Goal: Information Seeking & Learning: Learn about a topic

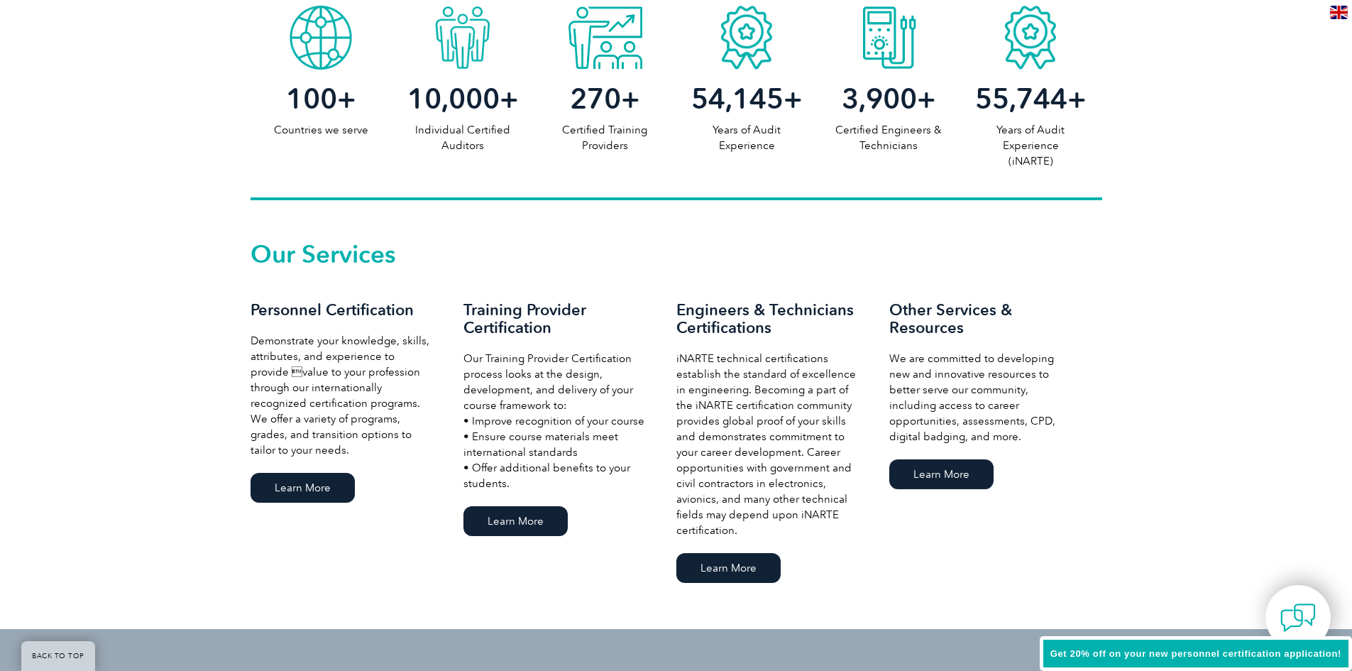
scroll to position [851, 0]
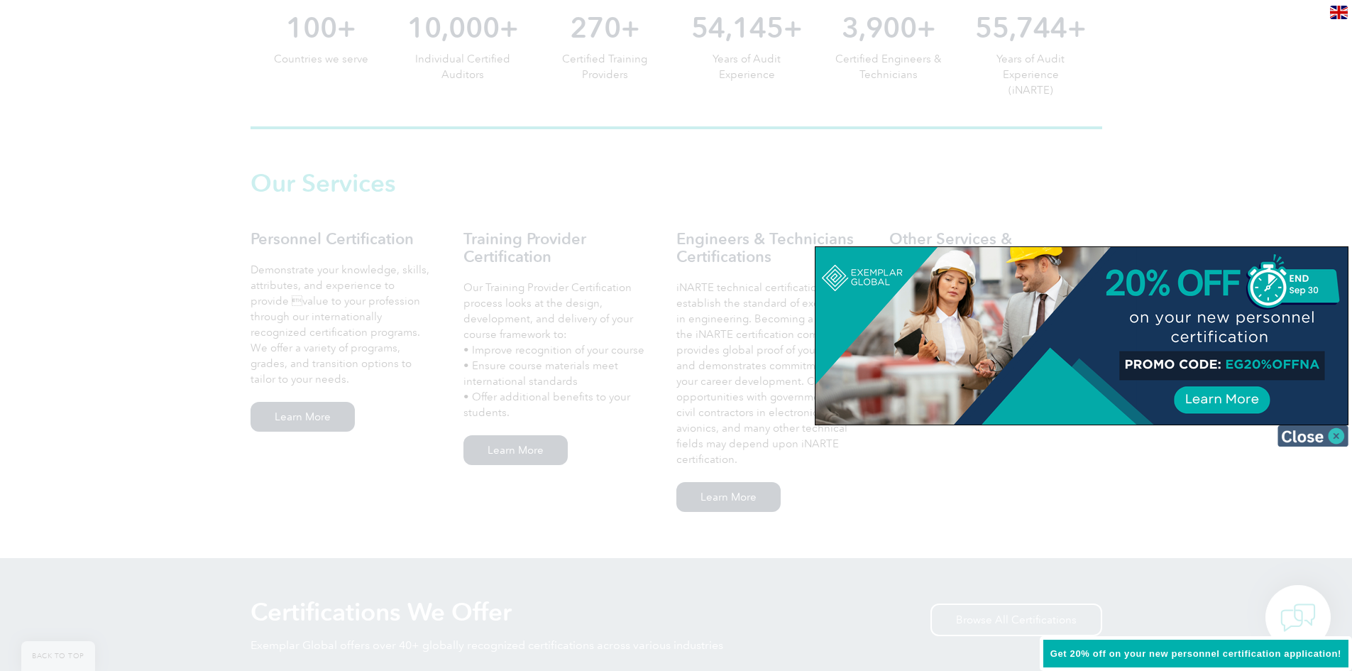
click at [1290, 446] on img at bounding box center [1312, 435] width 71 height 21
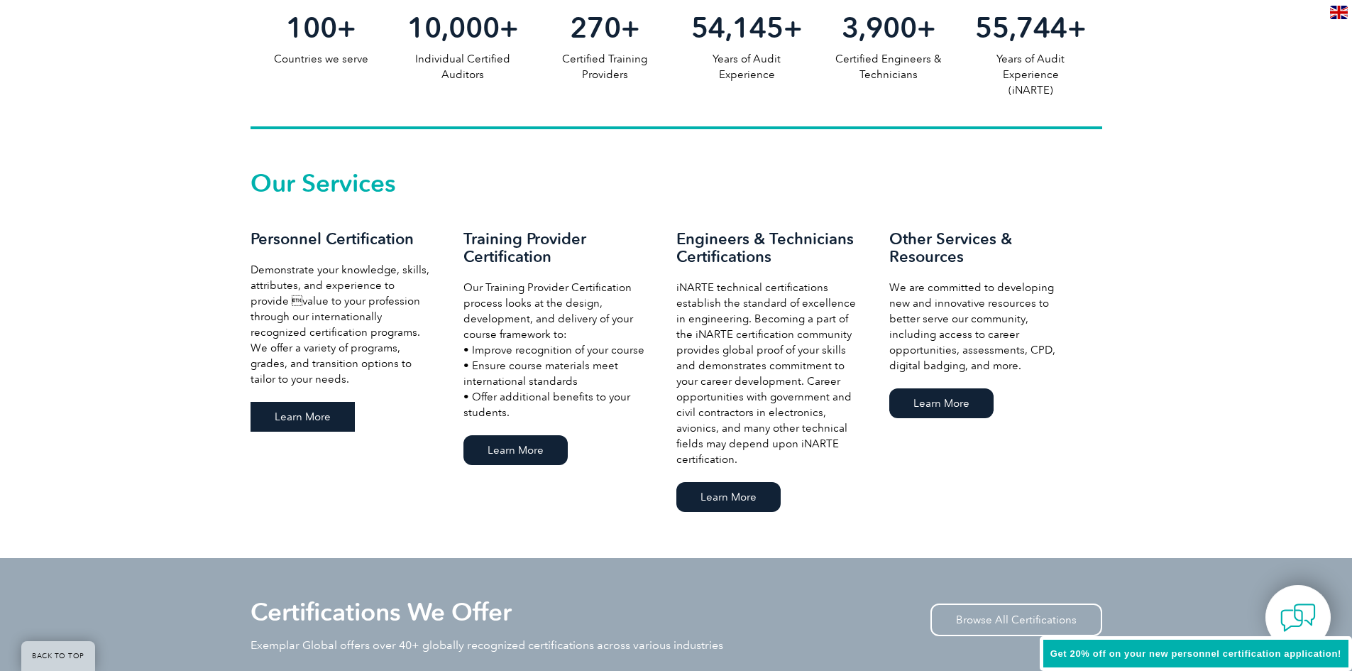
click at [286, 403] on link "Learn More" at bounding box center [302, 417] width 104 height 30
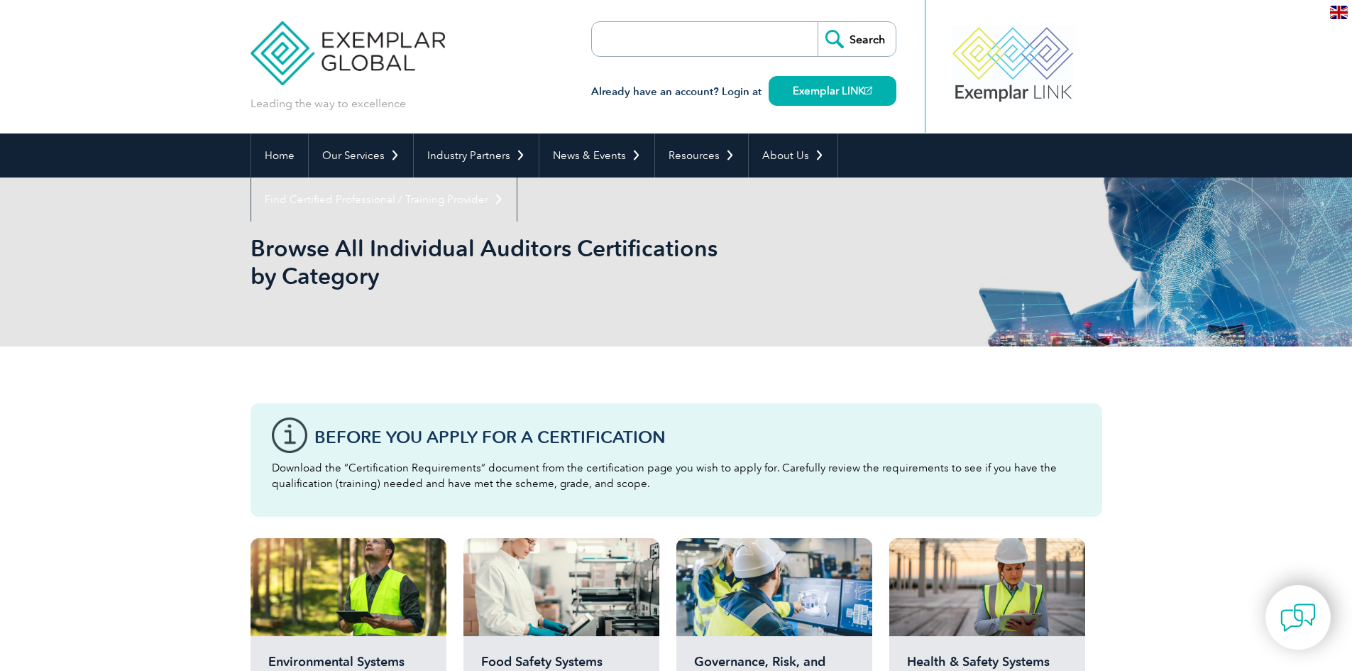
click at [756, 35] on form "Search" at bounding box center [743, 38] width 305 height 35
click at [737, 40] on input "search" at bounding box center [673, 39] width 149 height 34
type input "SQFI"
click at [817, 22] on input "Search" at bounding box center [856, 39] width 78 height 34
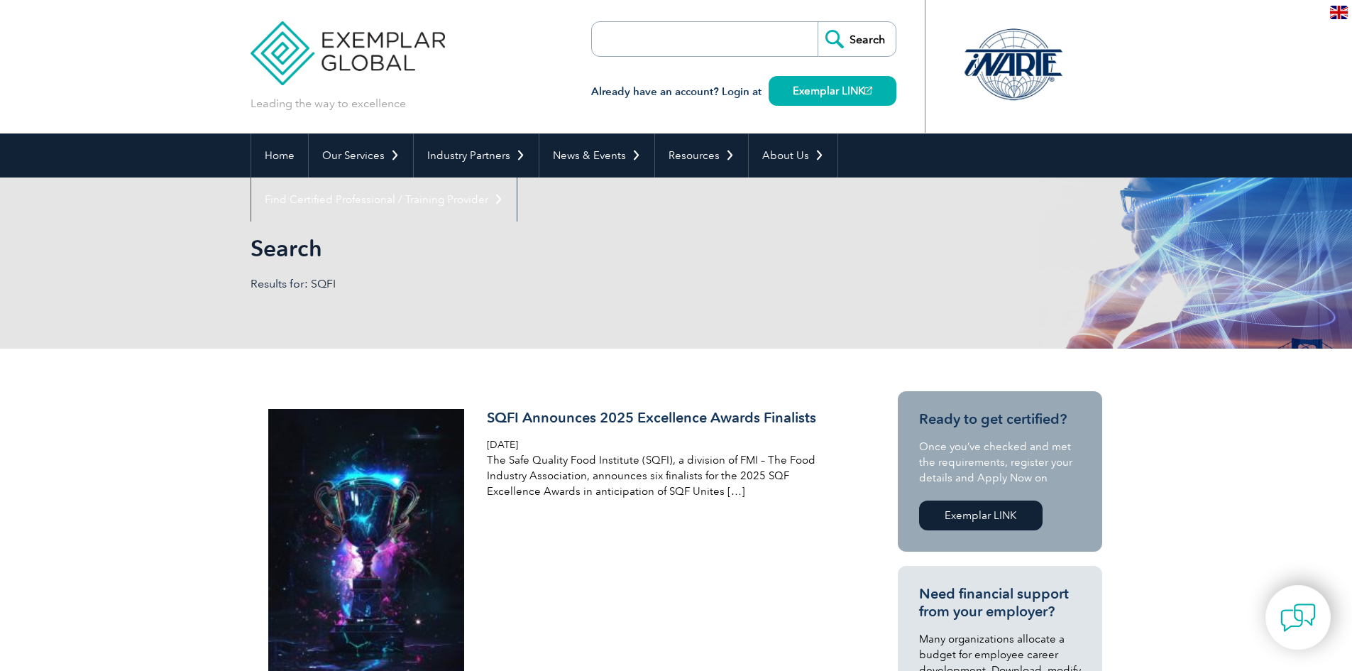
click at [682, 48] on input "search" at bounding box center [673, 39] width 149 height 34
type input "s"
type input "SQF practitioner"
click at [817, 22] on input "Search" at bounding box center [856, 39] width 78 height 34
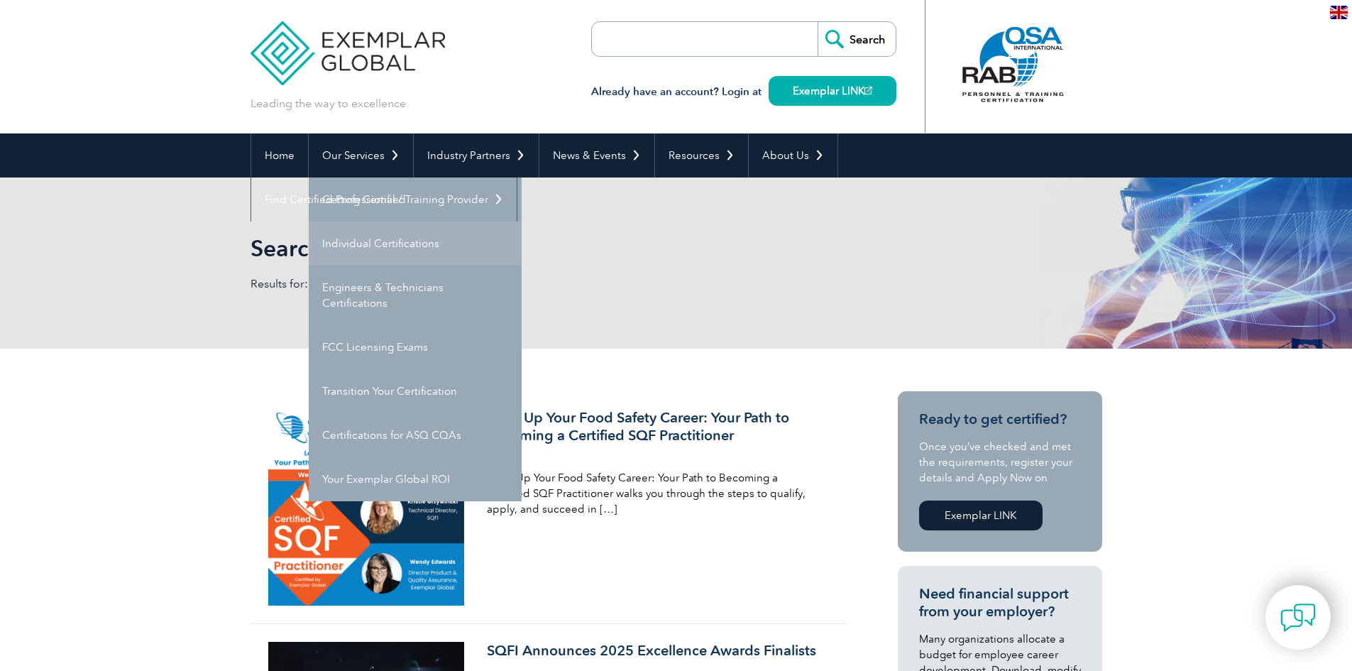
click at [382, 237] on link "Individual Certifications" at bounding box center [415, 243] width 213 height 44
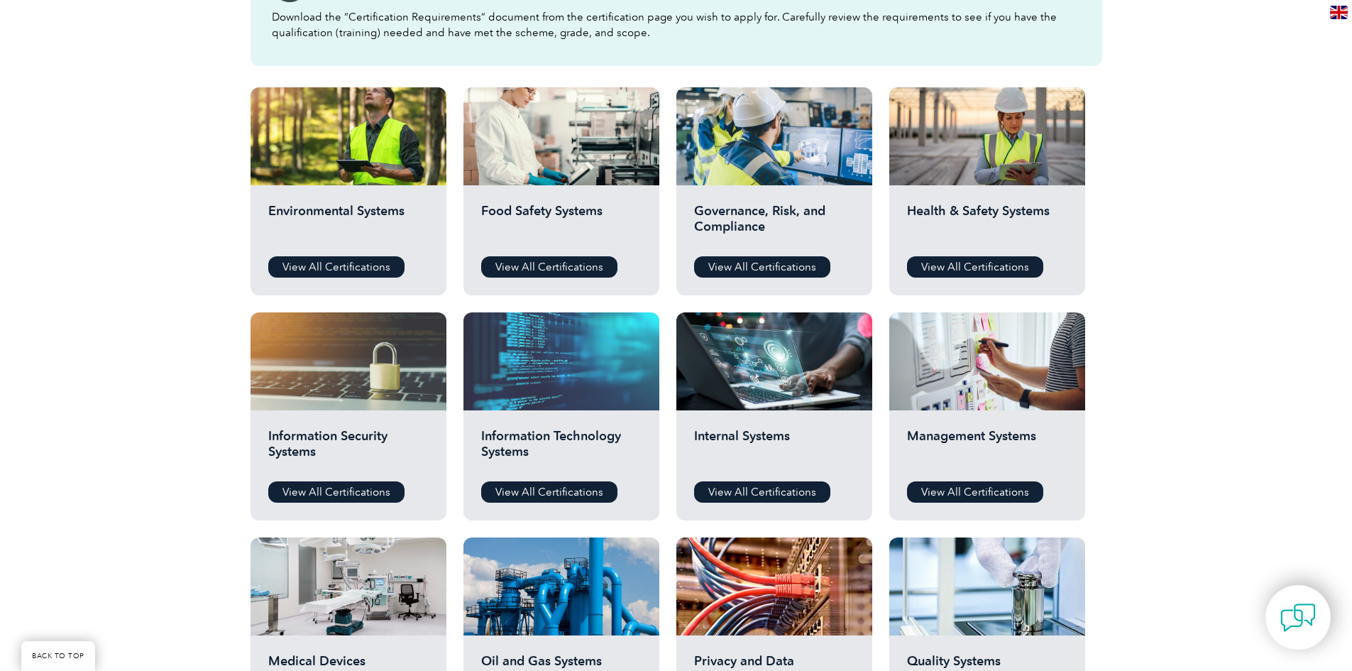
scroll to position [426, 0]
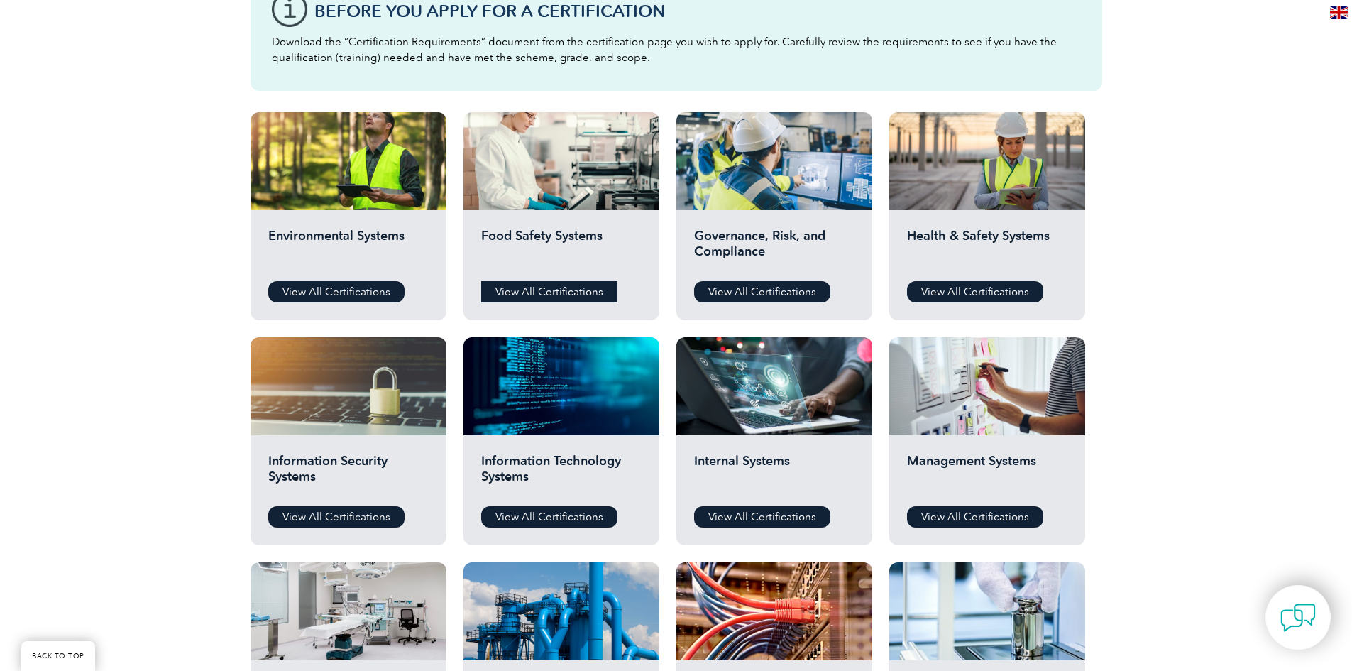
click at [580, 289] on link "View All Certifications" at bounding box center [549, 291] width 136 height 21
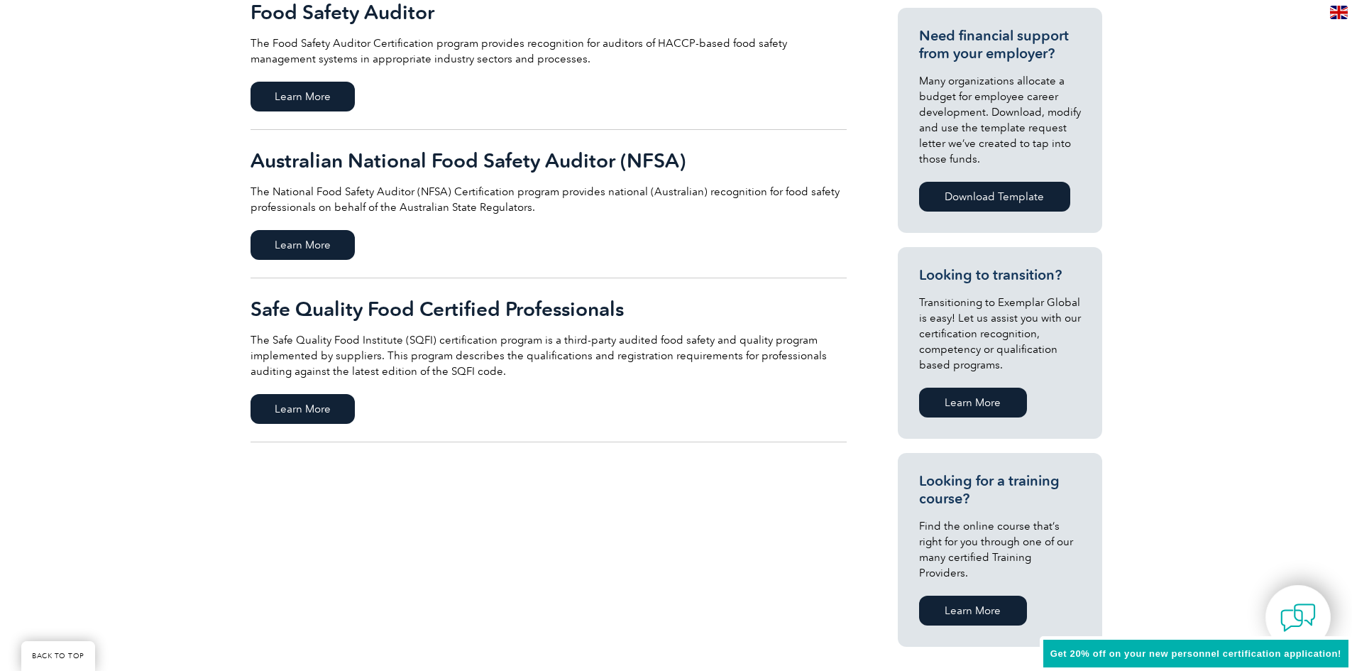
scroll to position [568, 0]
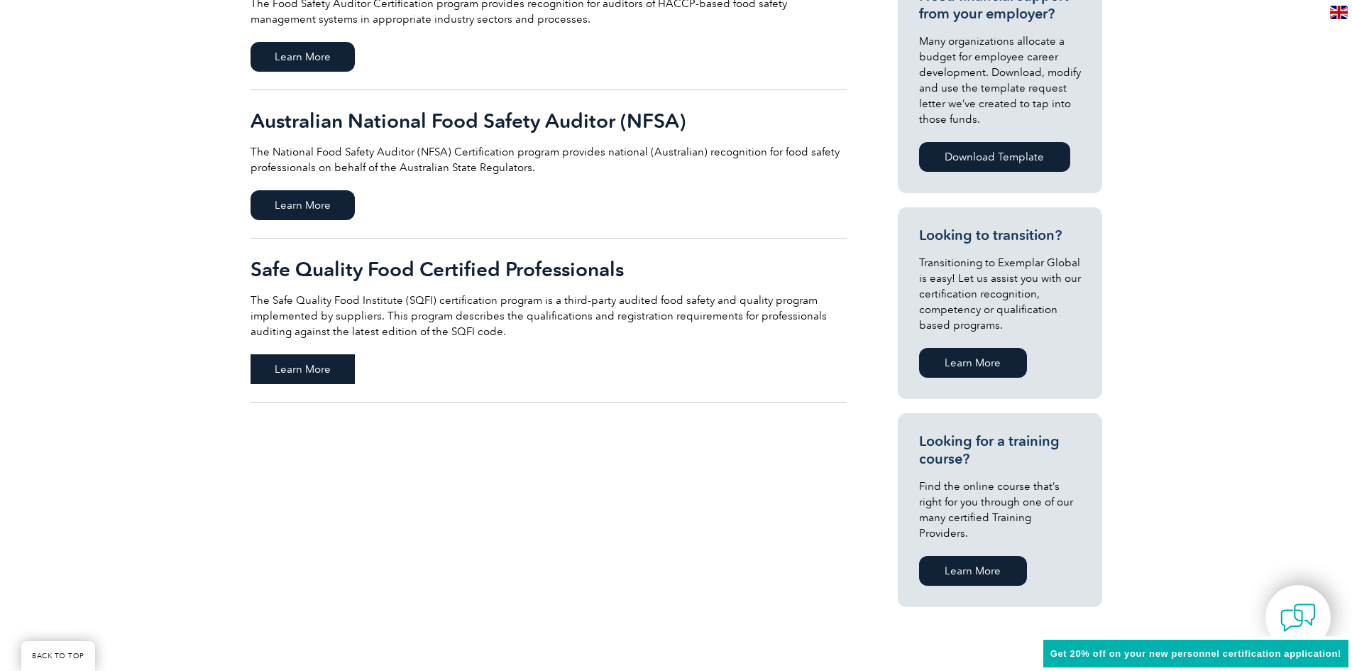
click at [314, 374] on span "Learn More" at bounding box center [302, 369] width 104 height 30
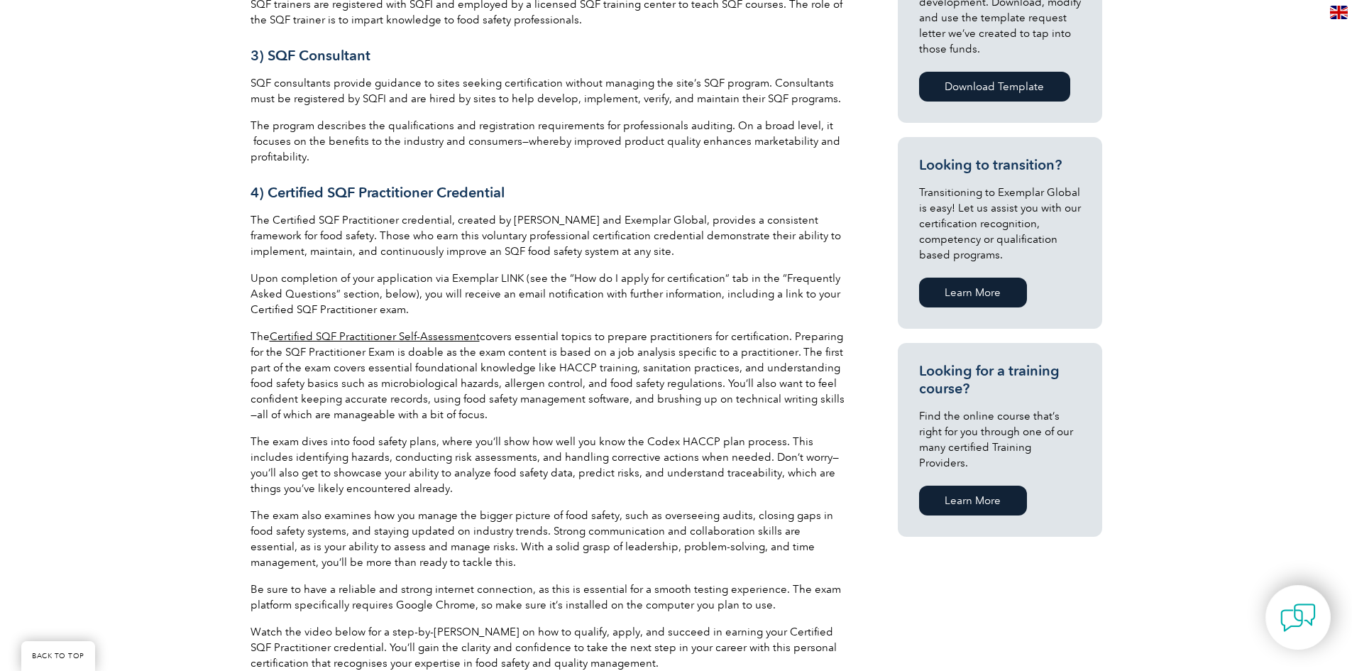
scroll to position [780, 0]
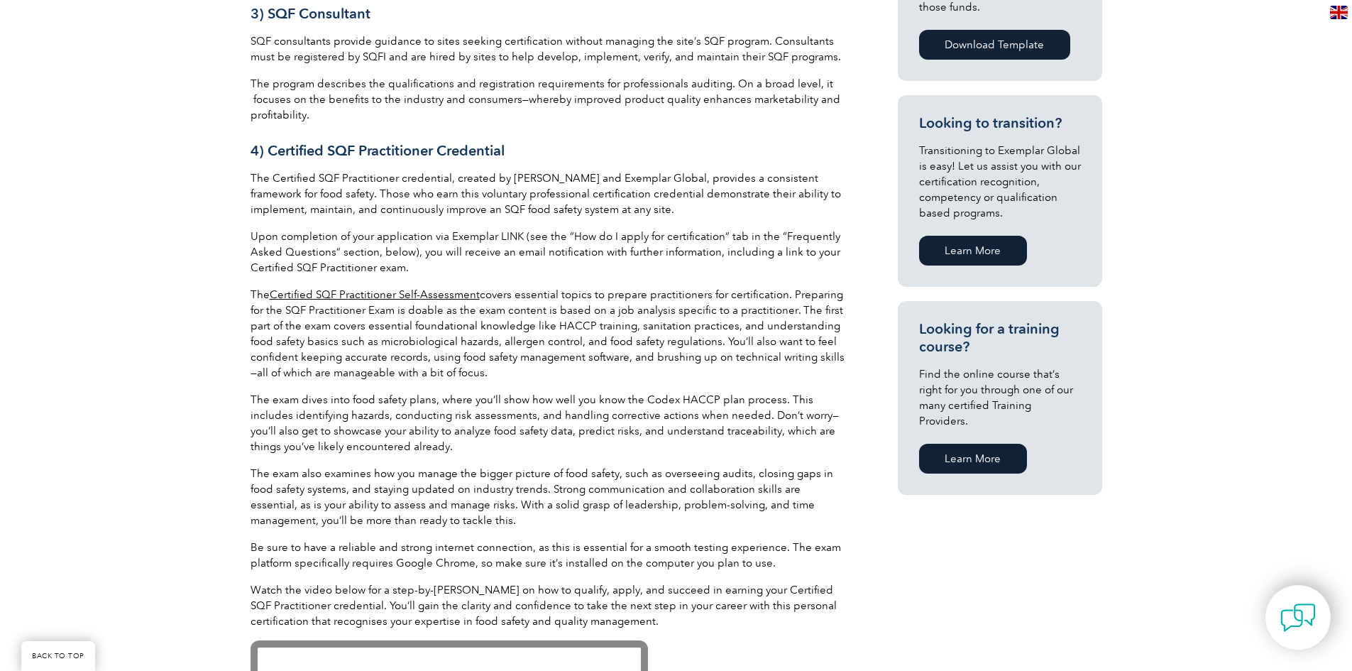
click at [351, 292] on link "Certified SQF Practitioner Self-Assessment" at bounding box center [375, 294] width 210 height 13
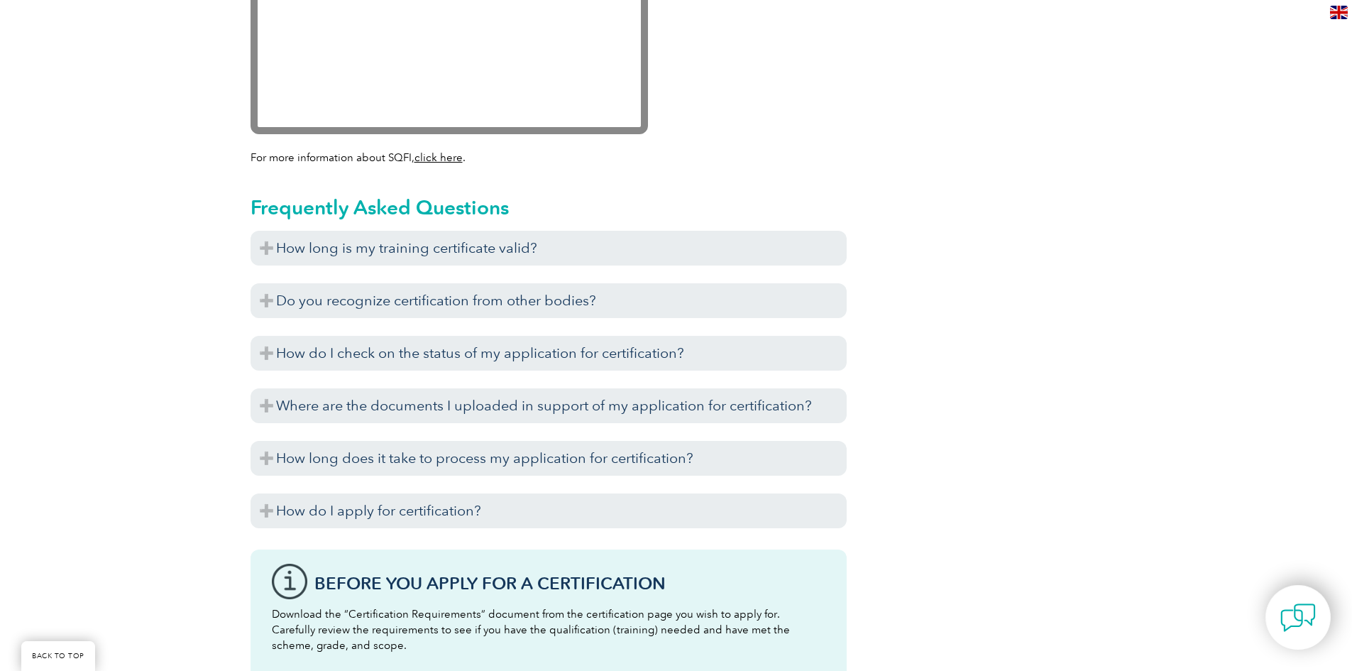
scroll to position [1561, 0]
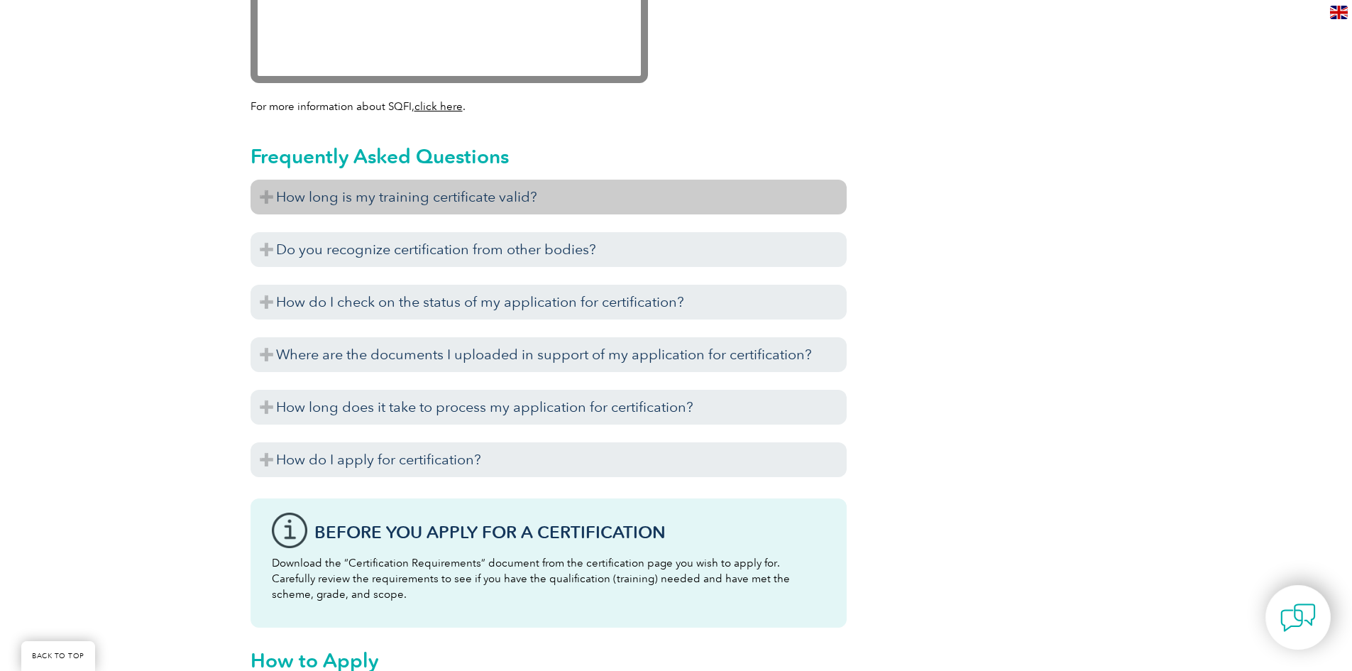
click at [268, 197] on h3 "How long is my training certificate valid?" at bounding box center [548, 197] width 596 height 35
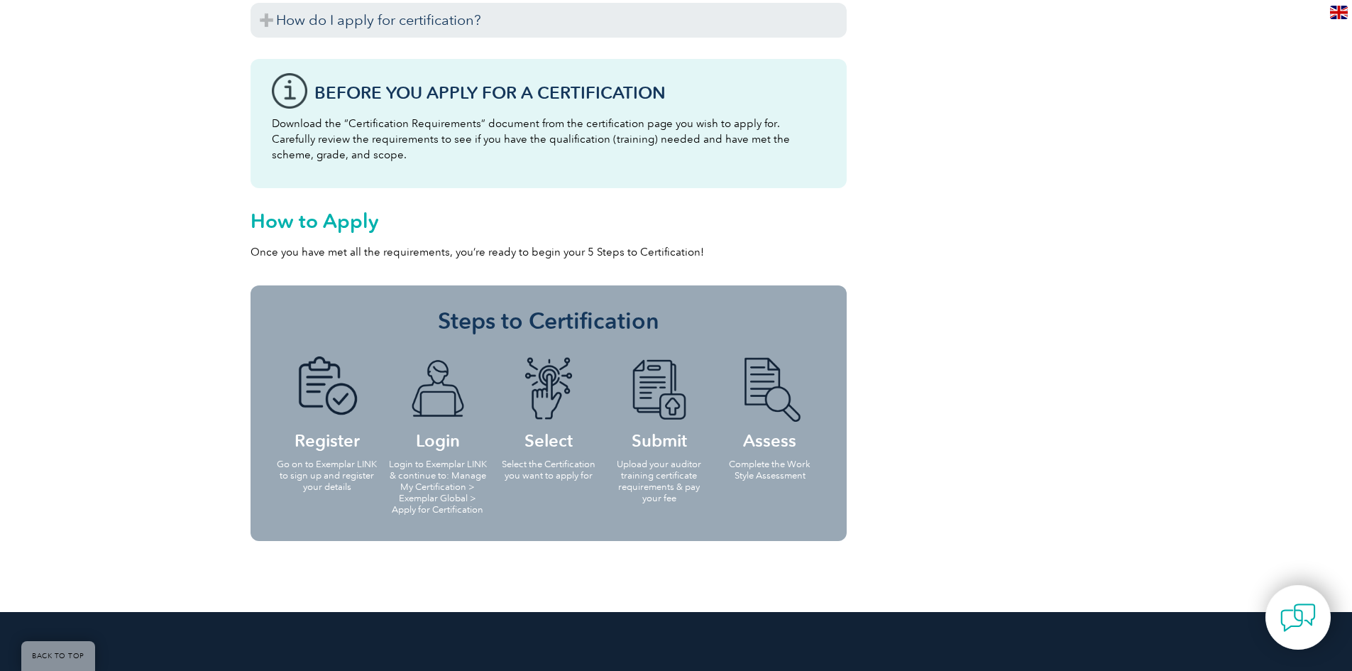
scroll to position [2200, 0]
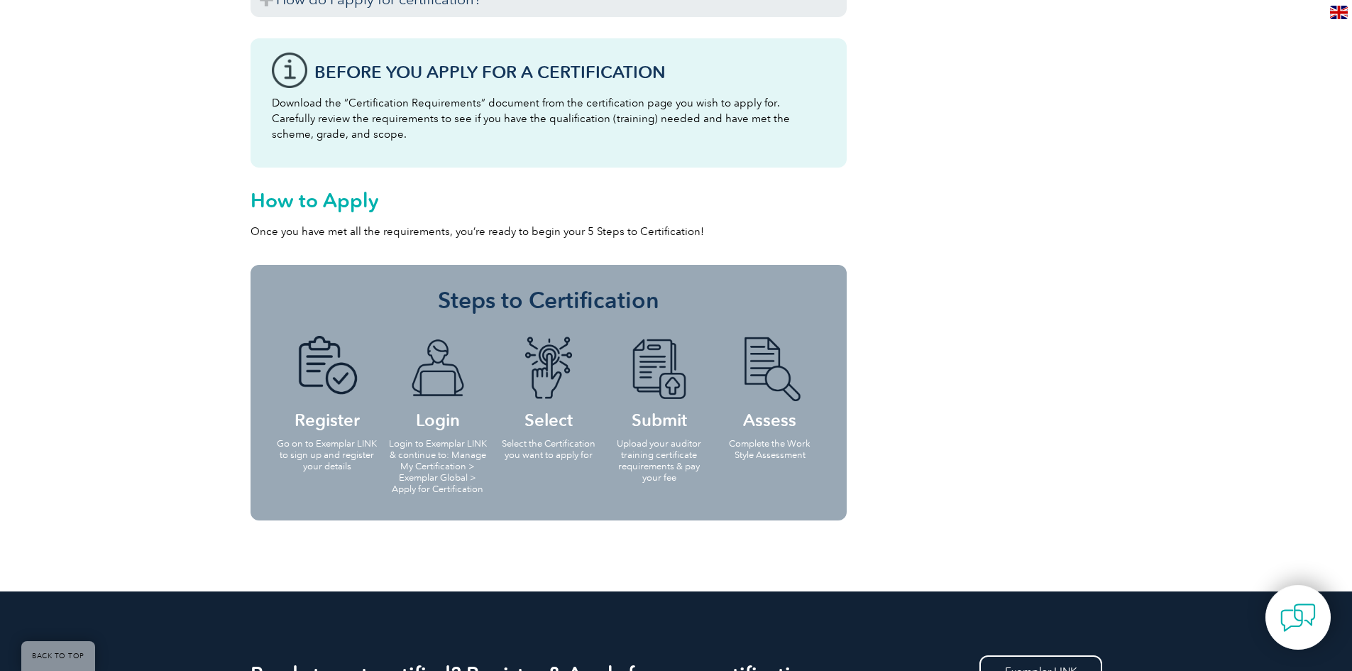
click at [331, 386] on img at bounding box center [327, 368] width 78 height 65
click at [326, 425] on h4 "Register" at bounding box center [327, 382] width 102 height 92
click at [326, 479] on li "Register Go on to Exemplar LINK to sign up and register your details" at bounding box center [327, 402] width 111 height 162
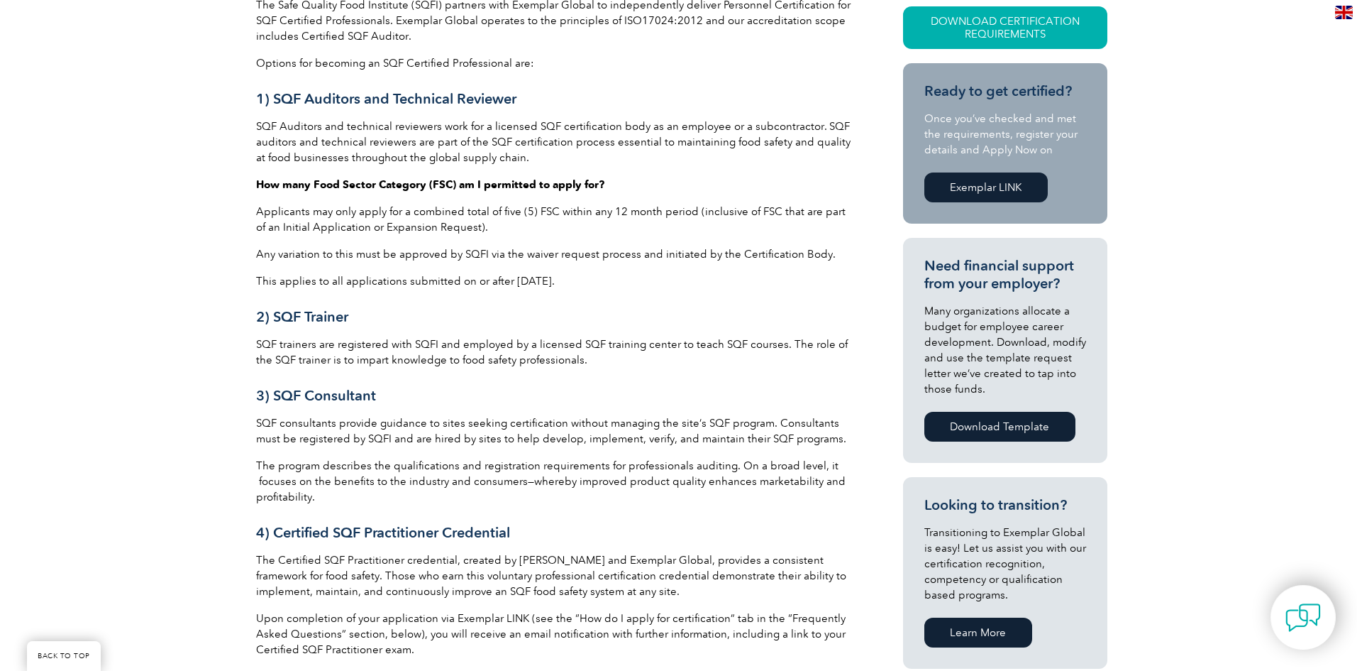
scroll to position [213, 0]
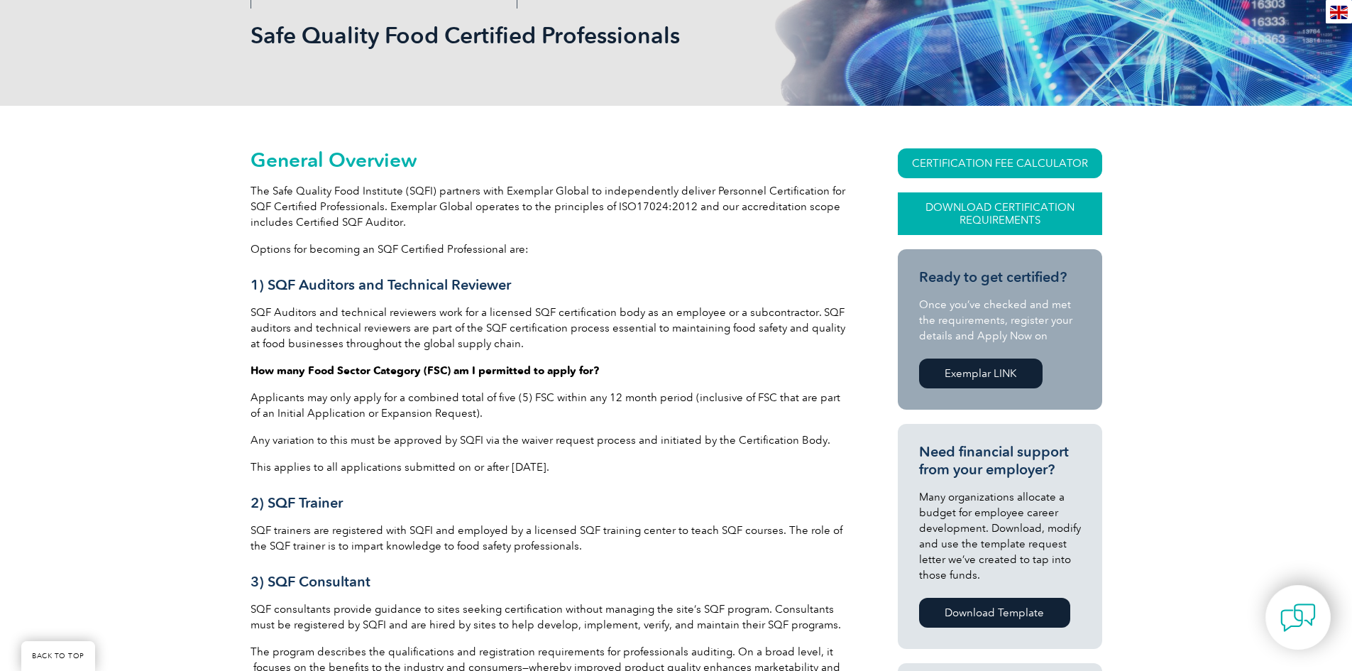
click at [1037, 212] on link "Download Certification Requirements" at bounding box center [1000, 213] width 204 height 43
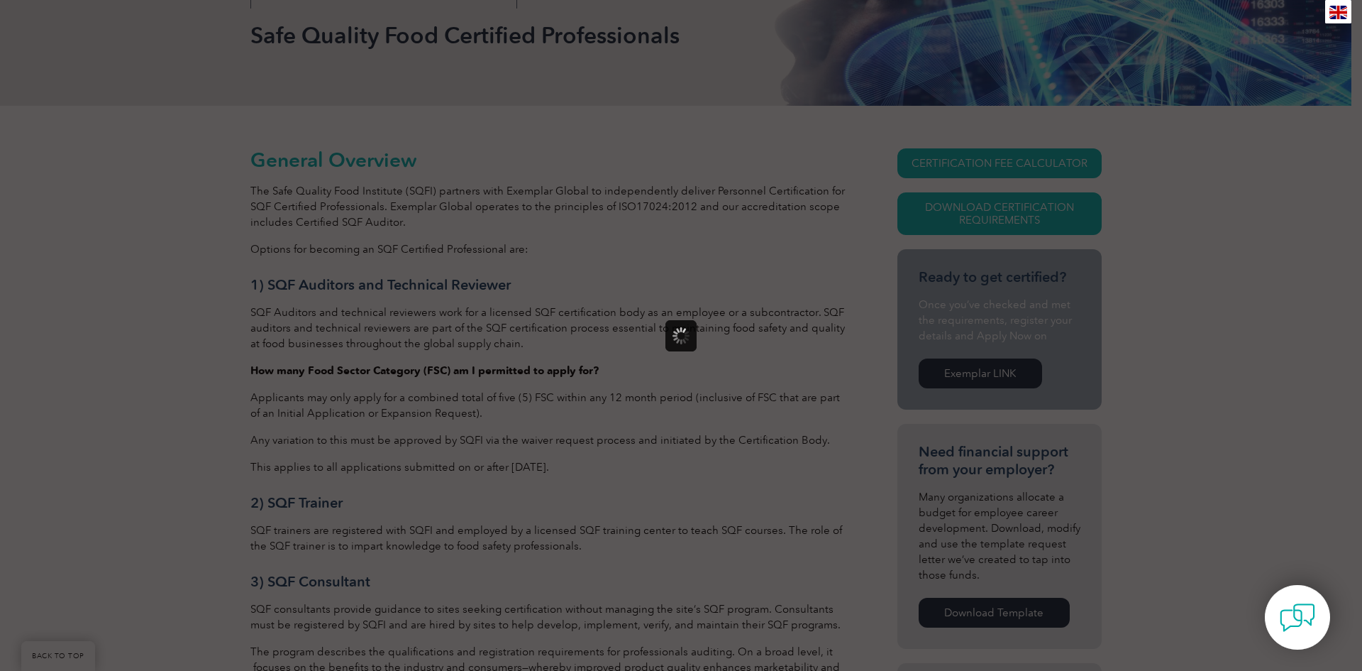
scroll to position [0, 0]
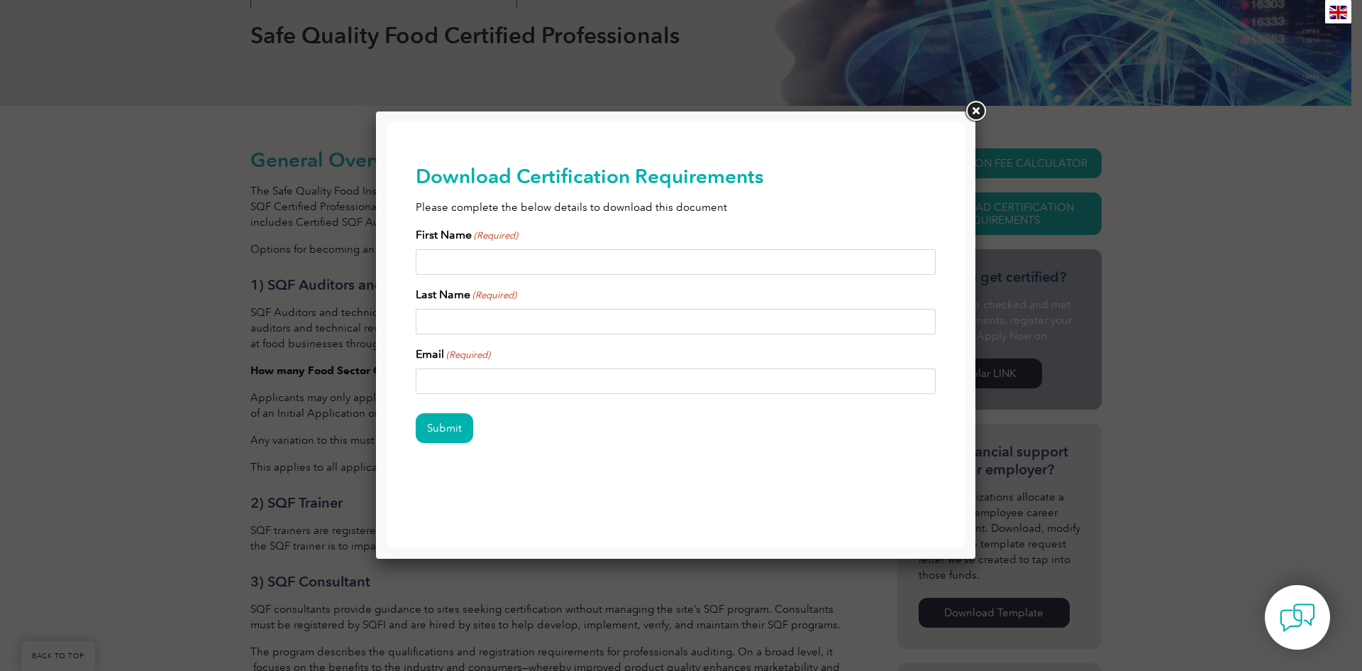
click at [973, 110] on link at bounding box center [976, 112] width 26 height 26
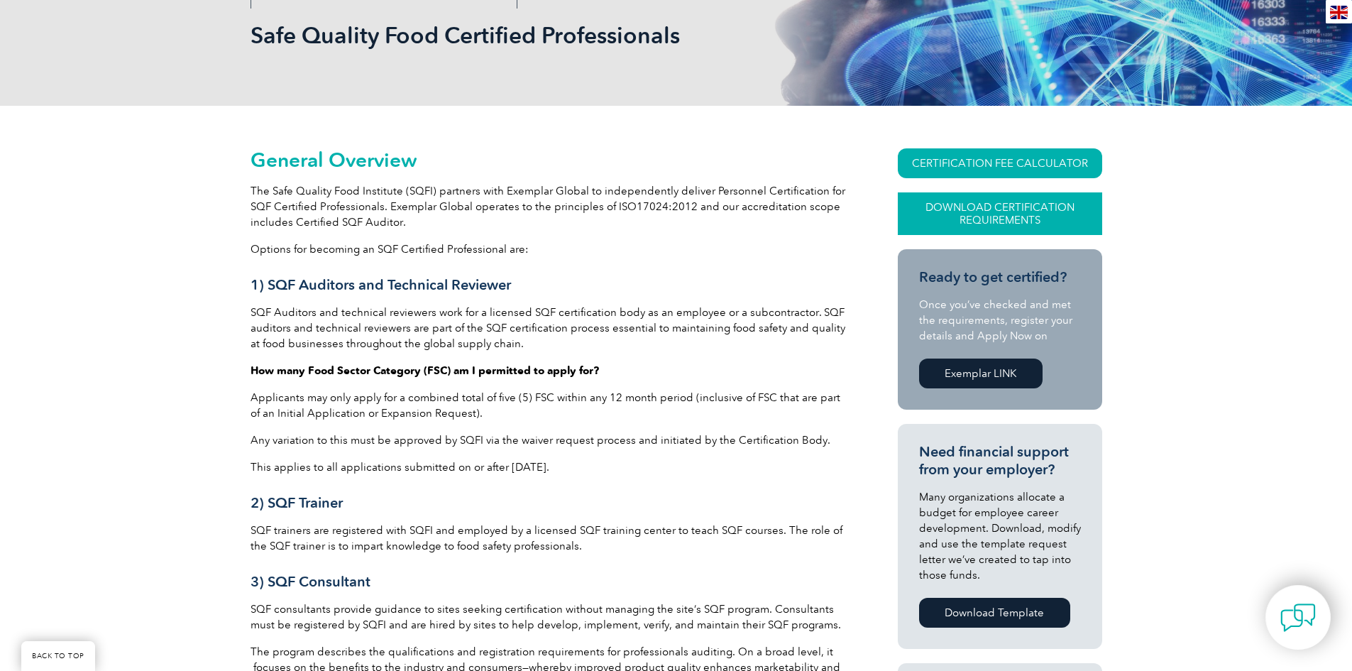
click at [972, 206] on link "Download Certification Requirements" at bounding box center [1000, 213] width 204 height 43
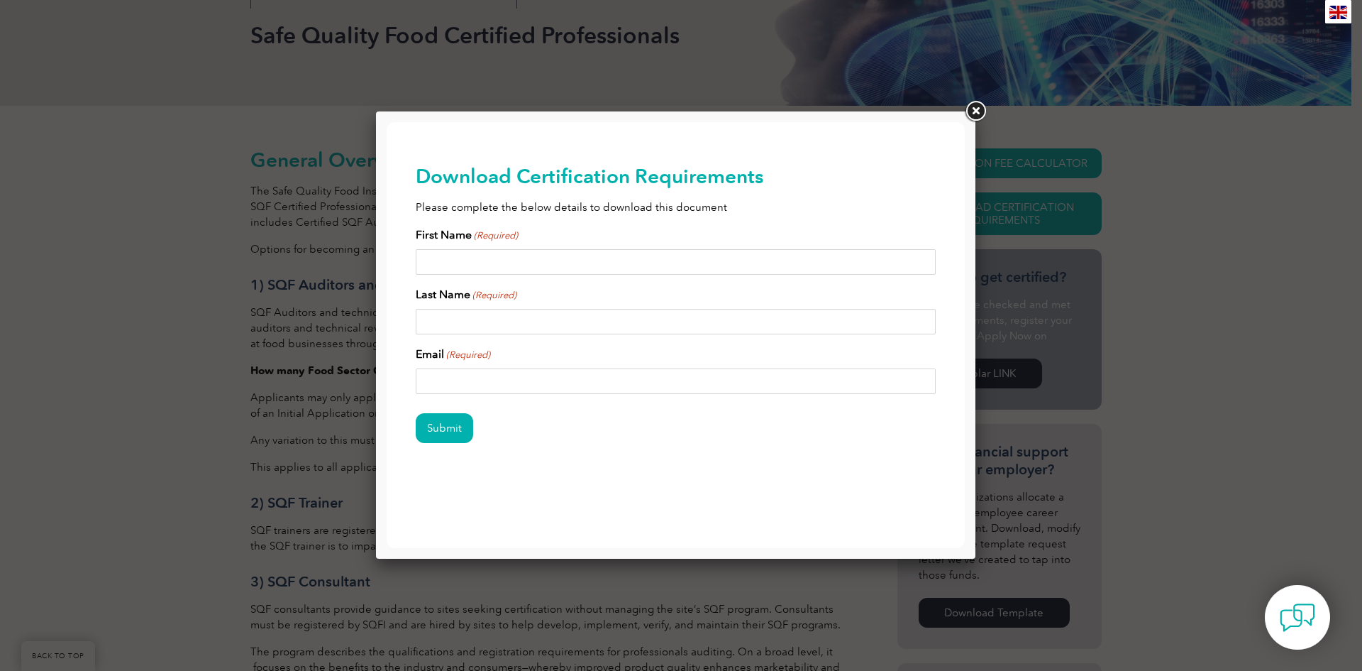
click at [984, 114] on link at bounding box center [976, 112] width 26 height 26
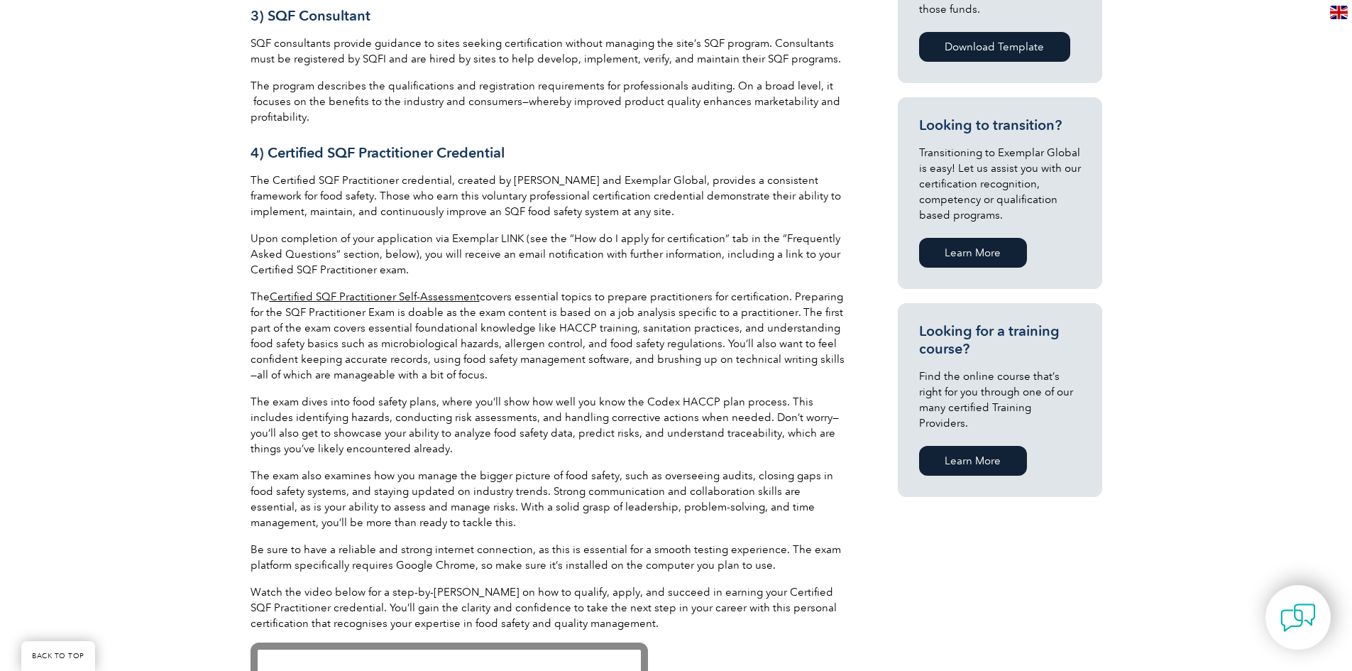
scroll to position [780, 0]
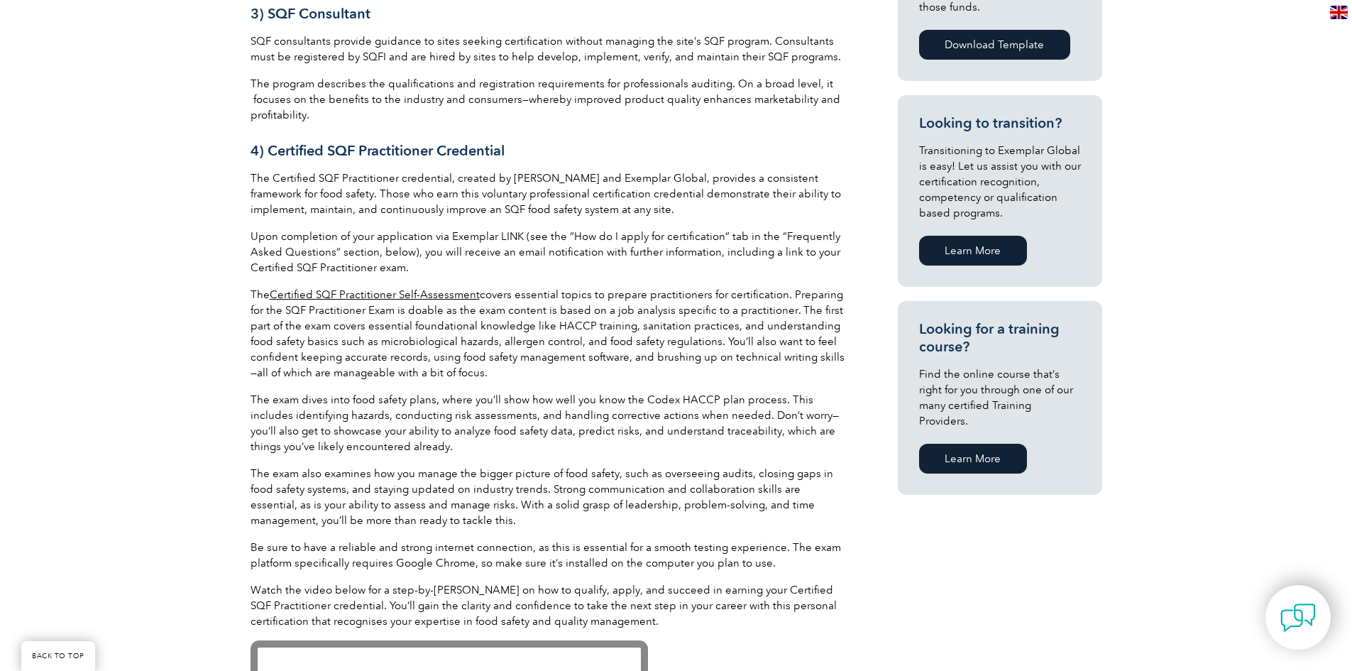
click at [424, 289] on link "Certified SQF Practitioner Self-Assessment" at bounding box center [375, 294] width 210 height 13
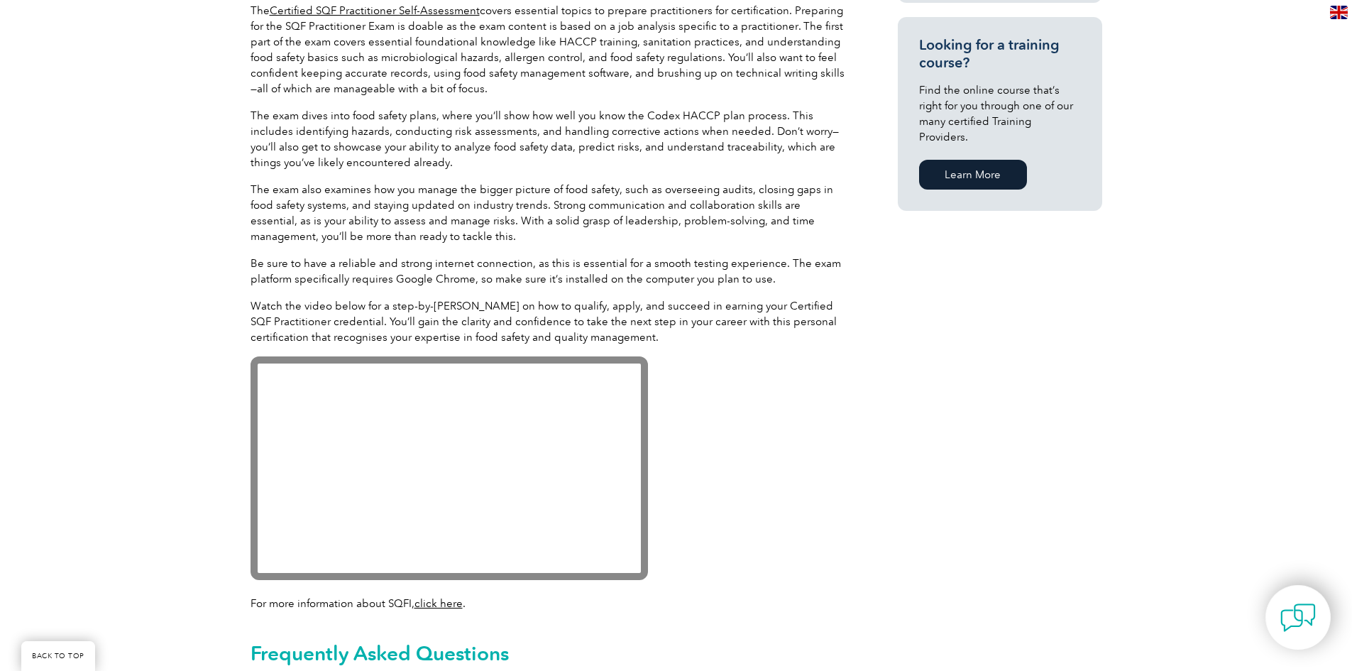
scroll to position [1135, 0]
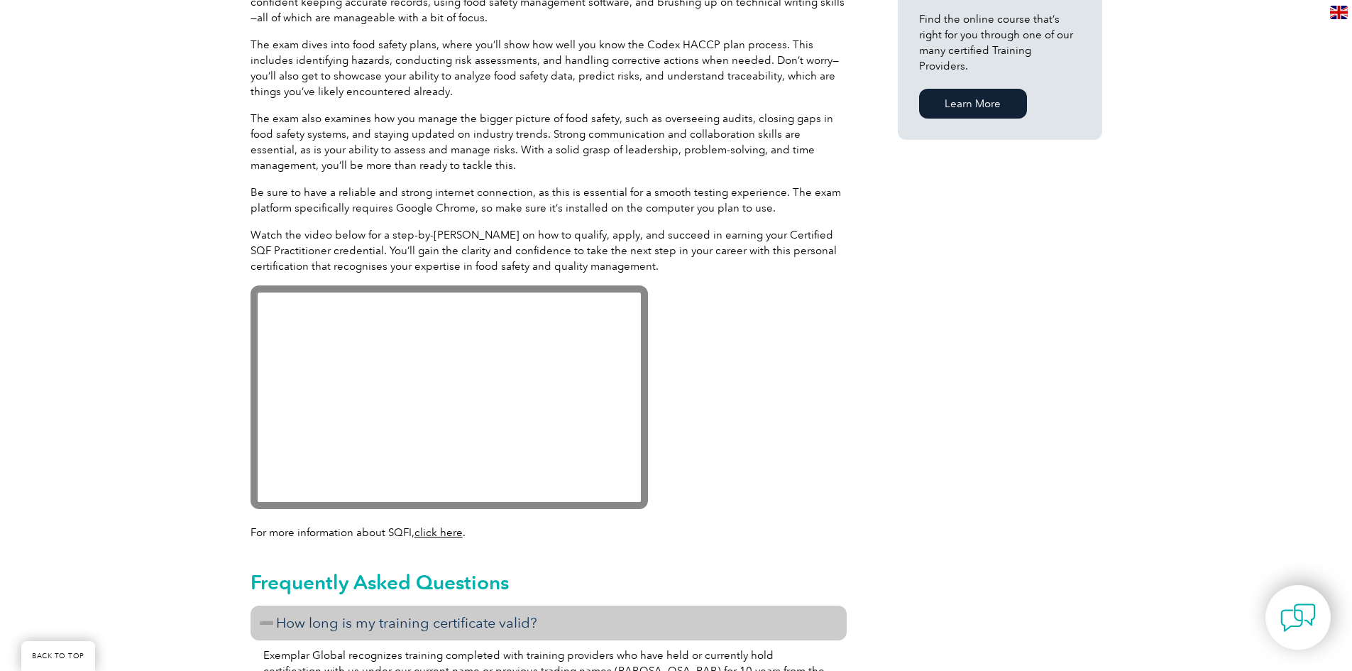
click at [437, 533] on link "click here" at bounding box center [438, 532] width 48 height 13
